Goal: Task Accomplishment & Management: Manage account settings

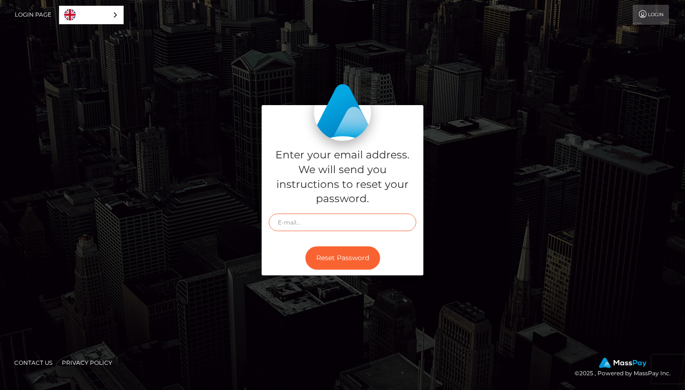
type input "dylanmoles421@gmail.com"
click at [350, 254] on button "Reset Password" at bounding box center [342, 257] width 75 height 23
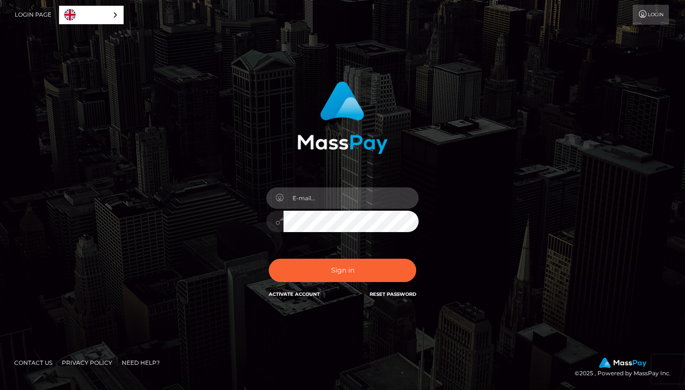
type input "[EMAIL_ADDRESS][DOMAIN_NAME]"
click at [255, 229] on div "In order to protect your account, we're utilizing the help of a captcha service…" at bounding box center [343, 190] width 250 height 233
click at [229, 225] on div "In order to protect your account, we're utilizing the help of a captcha service…" at bounding box center [343, 190] width 250 height 233
click at [342, 270] on button "Sign in" at bounding box center [342, 270] width 147 height 23
